Goal: Information Seeking & Learning: Check status

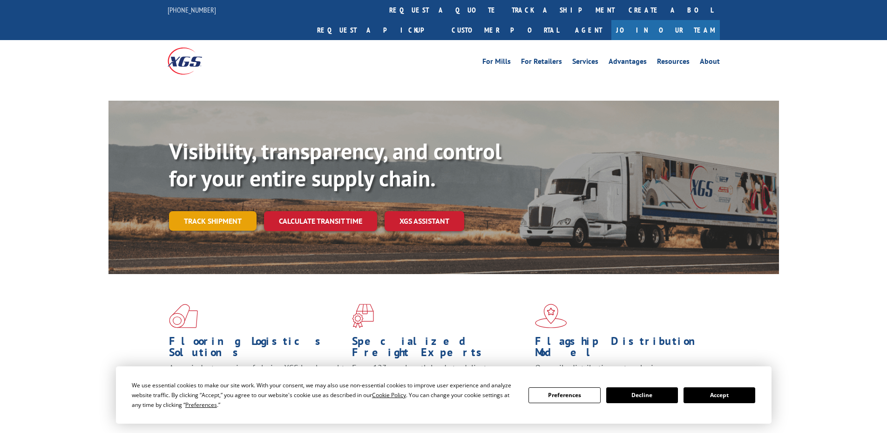
click at [201, 211] on link "Track shipment" at bounding box center [213, 221] width 88 height 20
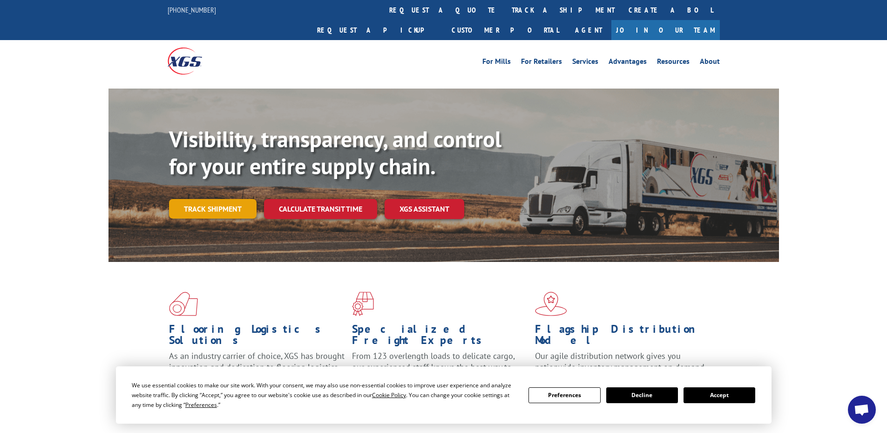
click at [211, 199] on link "Track shipment" at bounding box center [213, 209] width 88 height 20
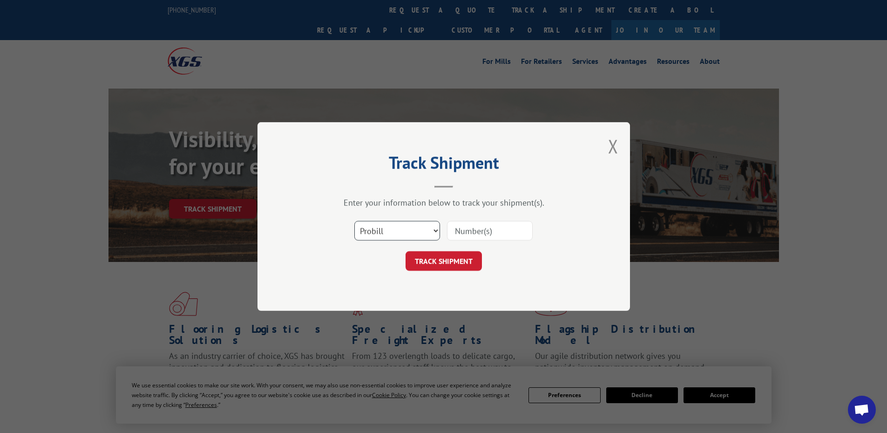
click at [416, 235] on select "Select category... Probill BOL PO" at bounding box center [397, 231] width 86 height 20
select select "po"
click at [354, 221] on select "Select category... Probill BOL PO" at bounding box center [397, 231] width 86 height 20
click at [489, 228] on input at bounding box center [490, 231] width 86 height 20
paste input "28508302"
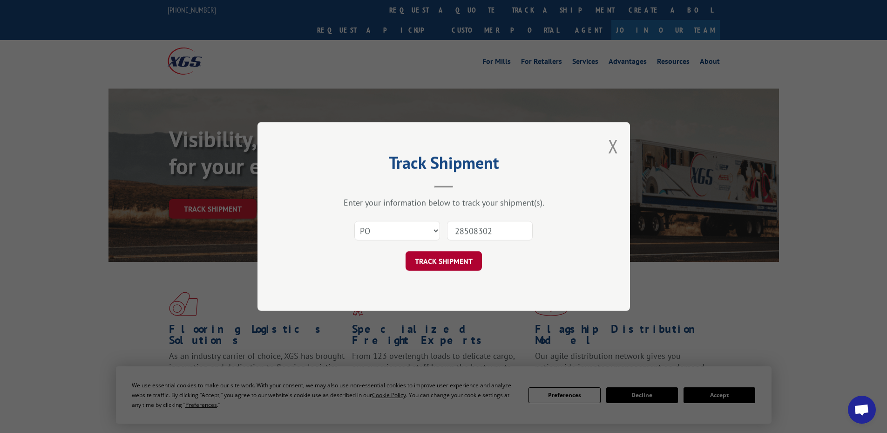
type input "28508302"
click at [450, 260] on button "TRACK SHIPMENT" at bounding box center [444, 261] width 76 height 20
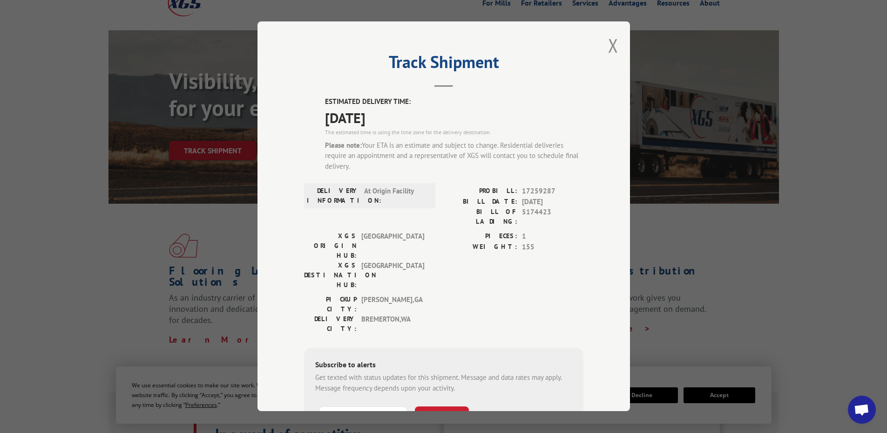
scroll to position [47, 0]
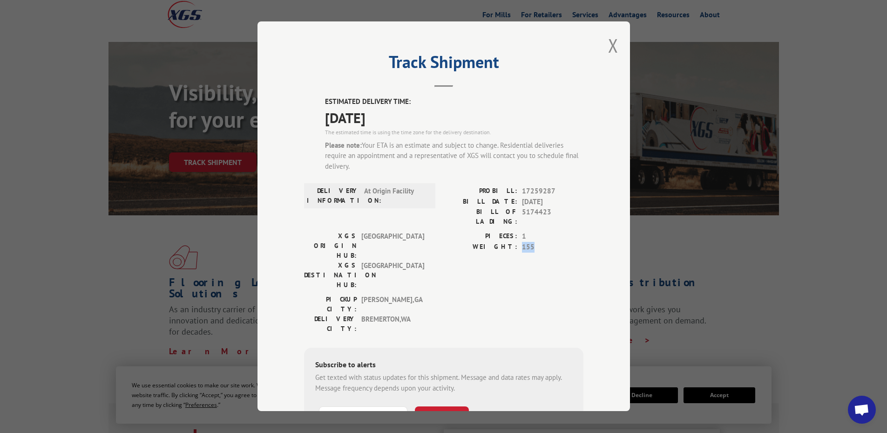
drag, startPoint x: 519, startPoint y: 237, endPoint x: 554, endPoint y: 241, distance: 35.2
click at [554, 242] on span "155" at bounding box center [552, 247] width 61 height 11
drag, startPoint x: 357, startPoint y: 270, endPoint x: 431, endPoint y: 281, distance: 74.8
click at [431, 295] on div "PICKUP CITY: [GEOGRAPHIC_DATA] , [GEOGRAPHIC_DATA]: [GEOGRAPHIC_DATA] , [GEOGRA…" at bounding box center [443, 317] width 279 height 44
click at [682, 255] on div "Track Shipment ESTIMATED DELIVERY TIME: [DATE] The estimated time is using the …" at bounding box center [443, 216] width 887 height 433
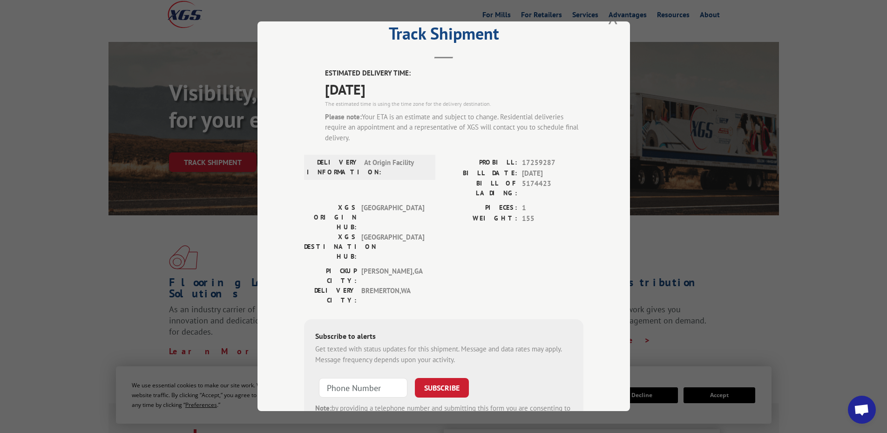
scroll to position [0, 0]
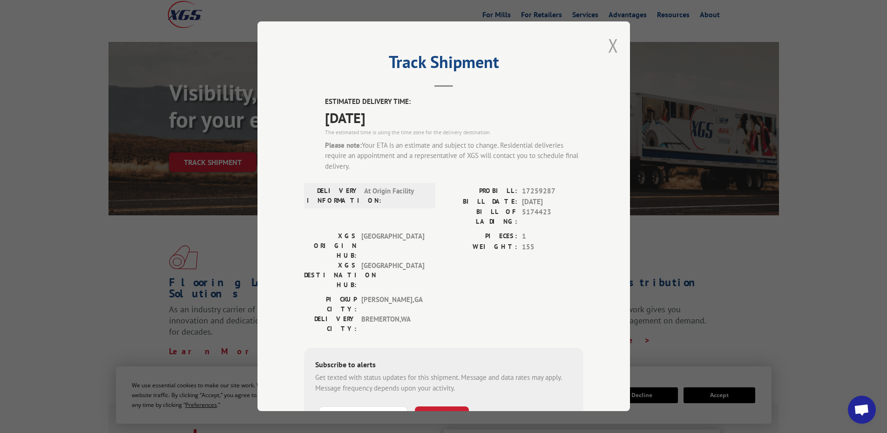
click at [608, 51] on button "Close modal" at bounding box center [613, 45] width 10 height 25
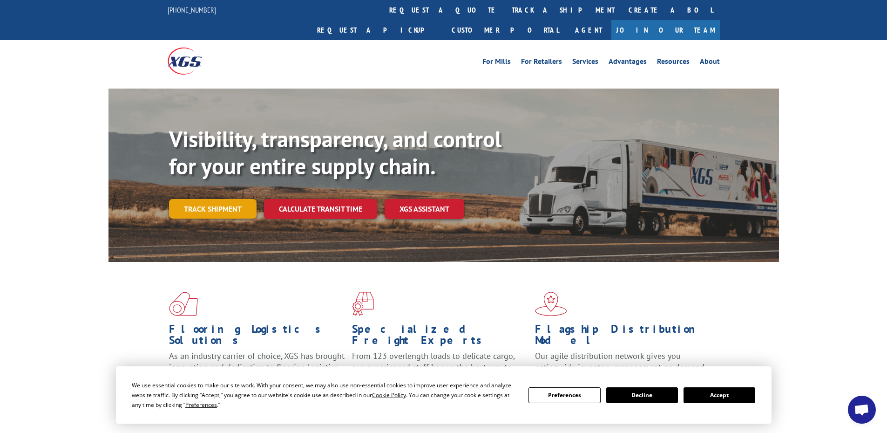
click at [215, 199] on link "Track shipment" at bounding box center [213, 209] width 88 height 20
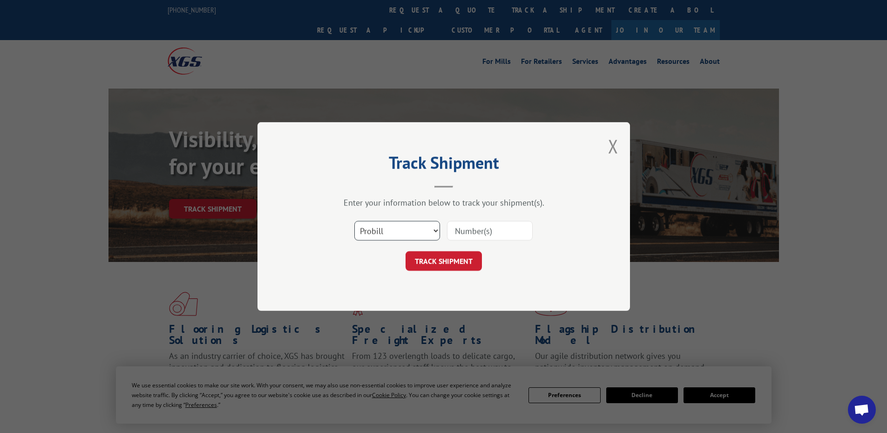
click at [423, 228] on select "Select category... Probill BOL PO" at bounding box center [397, 231] width 86 height 20
select select "po"
click at [354, 221] on select "Select category... Probill BOL PO" at bounding box center [397, 231] width 86 height 20
click at [466, 231] on input at bounding box center [490, 231] width 86 height 20
paste input "28491532"
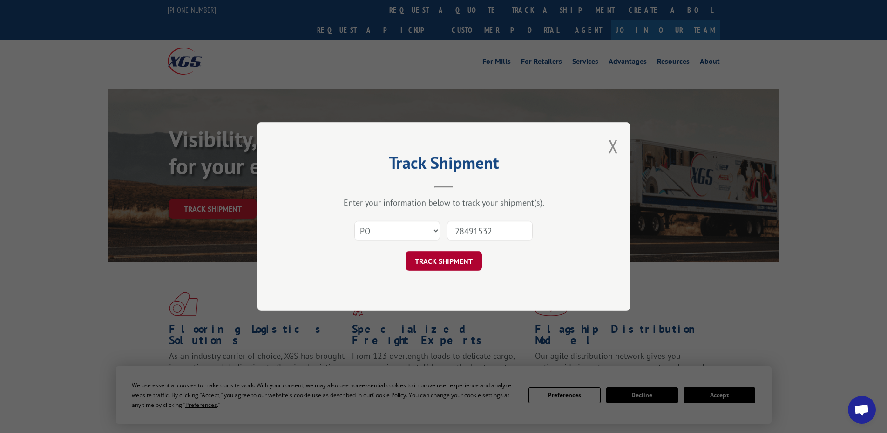
type input "28491532"
click at [462, 260] on button "TRACK SHIPMENT" at bounding box center [444, 261] width 76 height 20
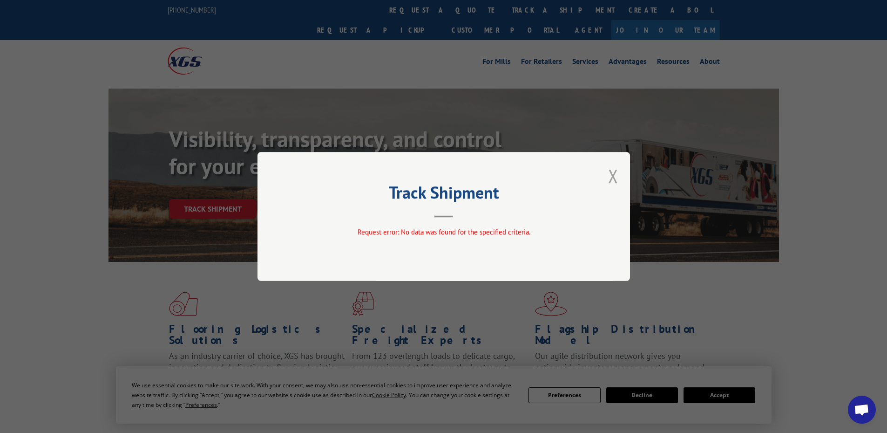
click at [608, 175] on button "Close modal" at bounding box center [613, 175] width 10 height 25
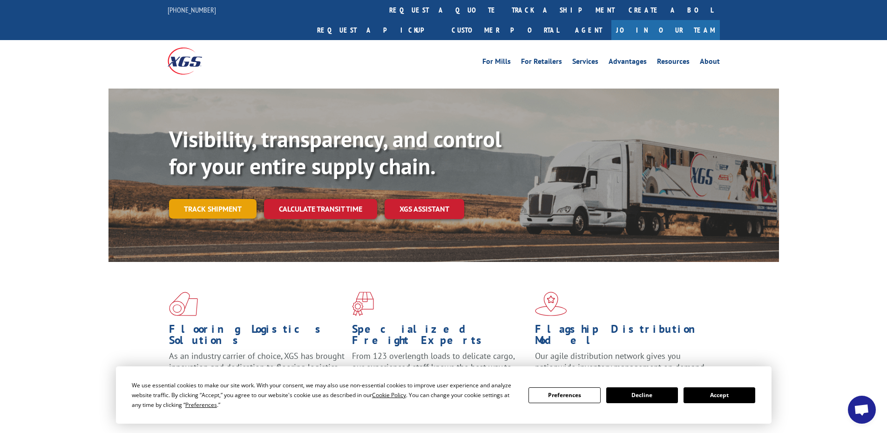
click at [221, 199] on link "Track shipment" at bounding box center [213, 209] width 88 height 20
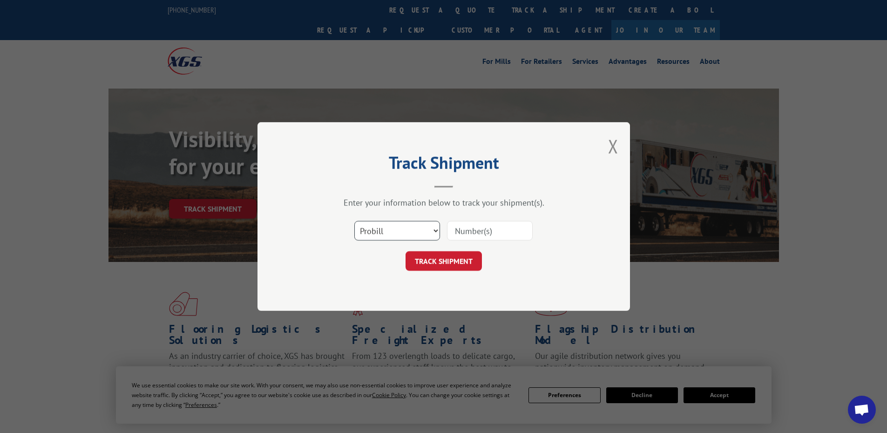
click at [413, 232] on select "Select category... Probill BOL PO" at bounding box center [397, 231] width 86 height 20
select select "po"
click at [354, 221] on select "Select category... Probill BOL PO" at bounding box center [397, 231] width 86 height 20
click at [498, 233] on input at bounding box center [490, 231] width 86 height 20
paste input "28491532"
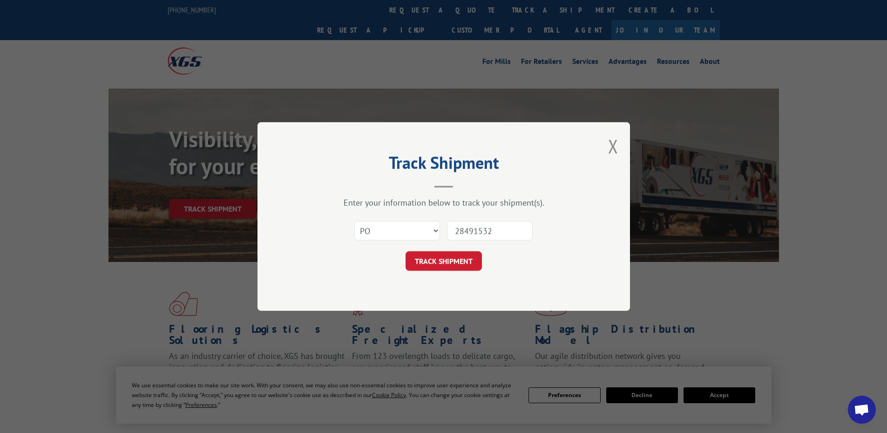
click at [454, 231] on input "28491532" at bounding box center [490, 231] width 86 height 20
type input "28491532"
click at [465, 259] on button "TRACK SHIPMENT" at bounding box center [444, 261] width 76 height 20
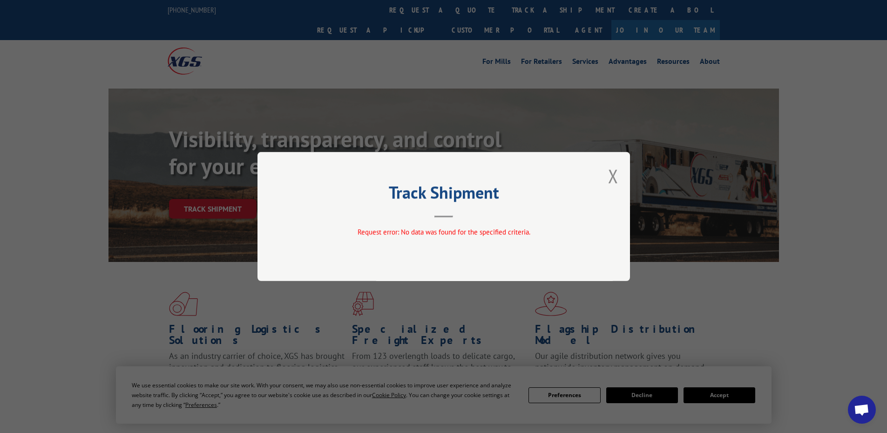
drag, startPoint x: 614, startPoint y: 174, endPoint x: 341, endPoint y: 175, distance: 272.9
click at [614, 174] on button "Close modal" at bounding box center [613, 175] width 10 height 25
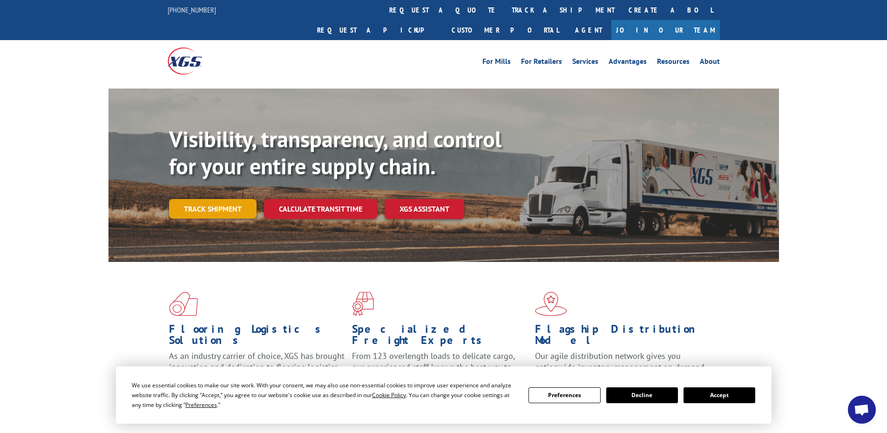
click at [236, 199] on link "Track shipment" at bounding box center [213, 209] width 88 height 20
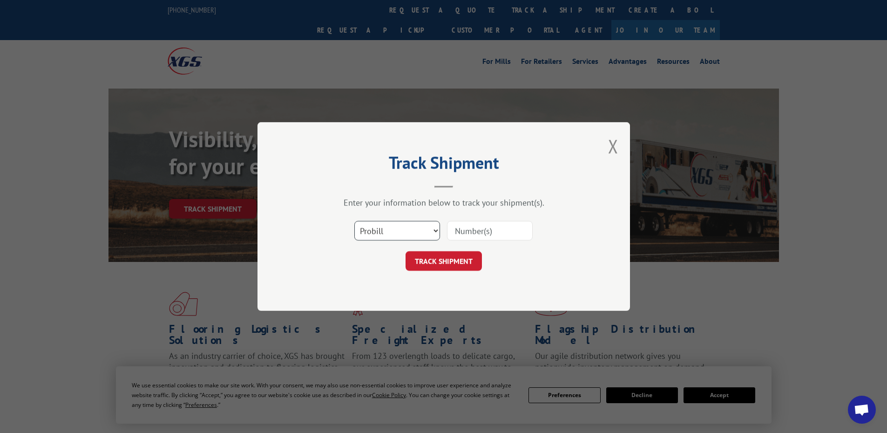
drag, startPoint x: 414, startPoint y: 235, endPoint x: 408, endPoint y: 236, distance: 5.6
click at [413, 235] on select "Select category... Probill BOL PO" at bounding box center [397, 231] width 86 height 20
select select "po"
click at [354, 221] on select "Select category... Probill BOL PO" at bounding box center [397, 231] width 86 height 20
click at [499, 235] on input at bounding box center [490, 231] width 86 height 20
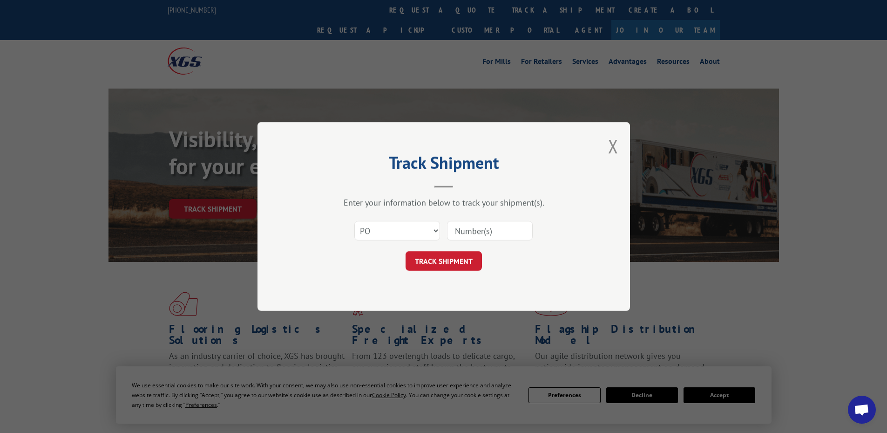
paste input "28508302"
type input "28508302"
click at [454, 263] on button "TRACK SHIPMENT" at bounding box center [444, 261] width 76 height 20
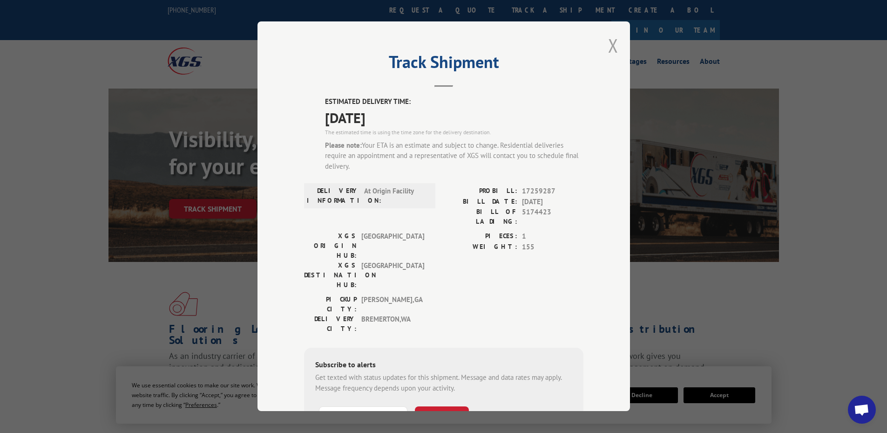
click at [613, 45] on button "Close modal" at bounding box center [613, 45] width 10 height 25
